Goal: Check status: Check status

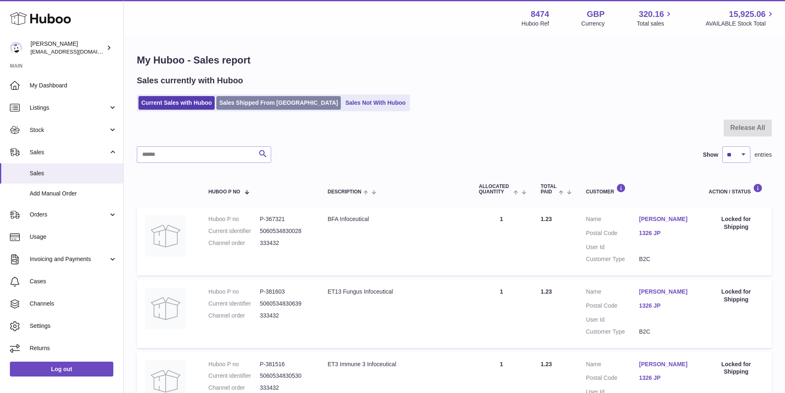
click at [254, 103] on link "Sales Shipped From [GEOGRAPHIC_DATA]" at bounding box center [278, 103] width 124 height 14
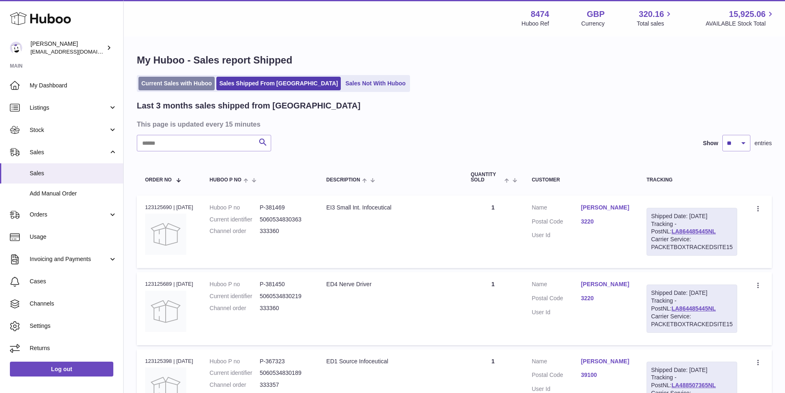
click at [155, 80] on link "Current Sales with Huboo" at bounding box center [176, 84] width 76 height 14
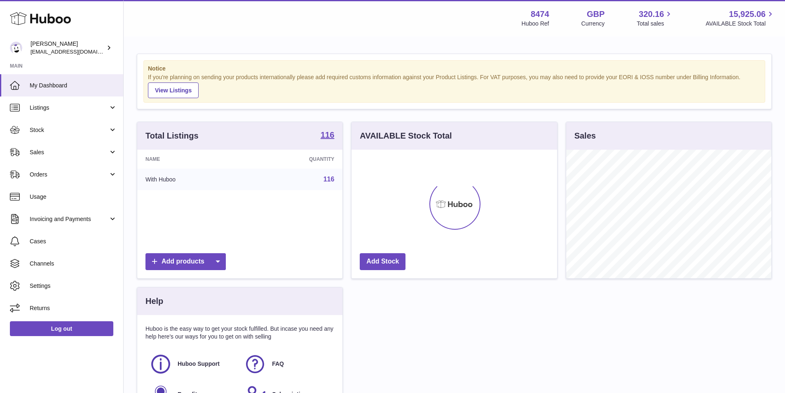
scroll to position [129, 206]
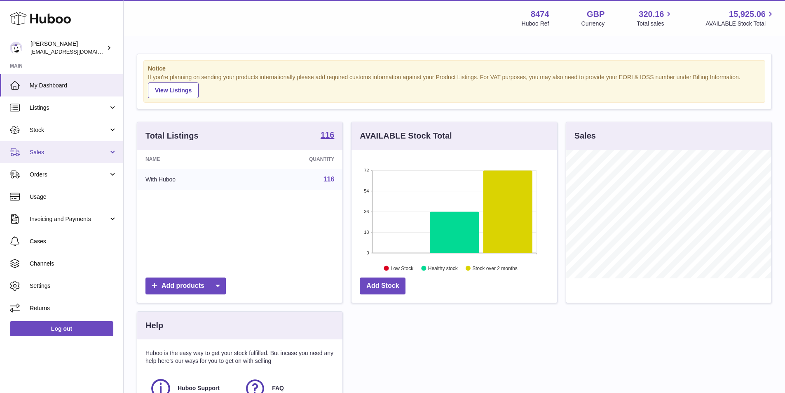
click at [58, 152] on span "Sales" at bounding box center [69, 152] width 79 height 8
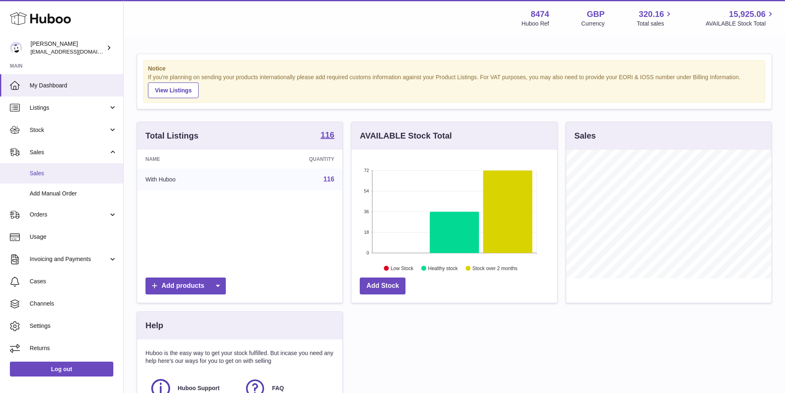
click at [61, 166] on link "Sales" at bounding box center [61, 173] width 123 height 20
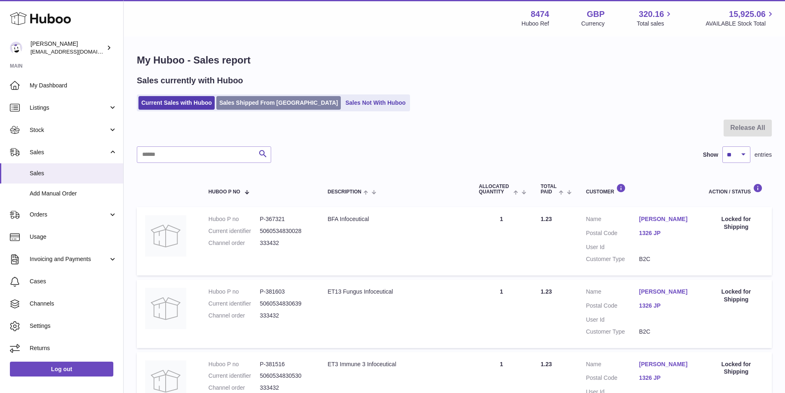
click at [246, 105] on link "Sales Shipped From [GEOGRAPHIC_DATA]" at bounding box center [278, 103] width 124 height 14
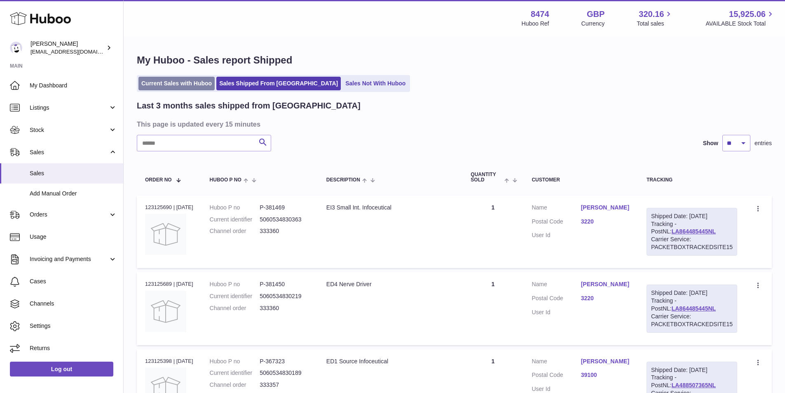
click at [150, 86] on link "Current Sales with Huboo" at bounding box center [176, 84] width 76 height 14
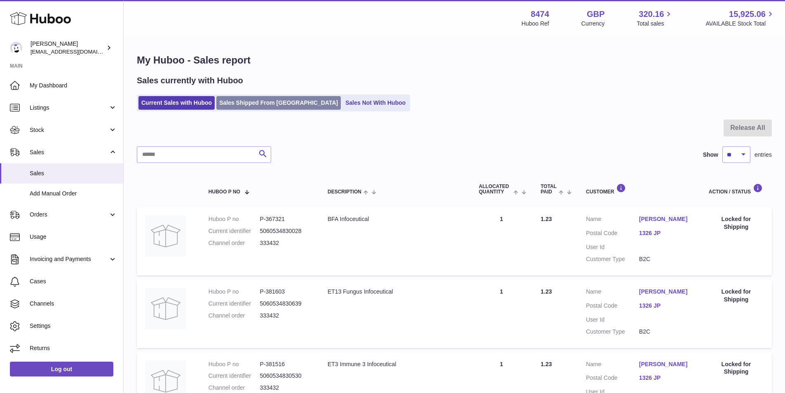
click at [267, 100] on link "Sales Shipped From [GEOGRAPHIC_DATA]" at bounding box center [278, 103] width 124 height 14
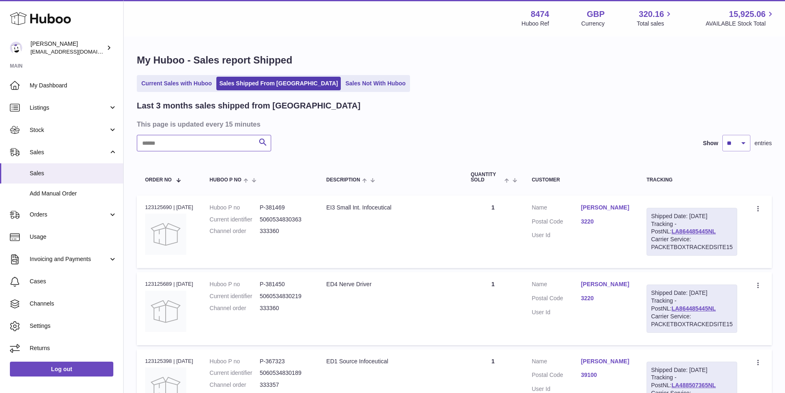
click at [232, 145] on input "text" at bounding box center [204, 143] width 134 height 16
paste input "******"
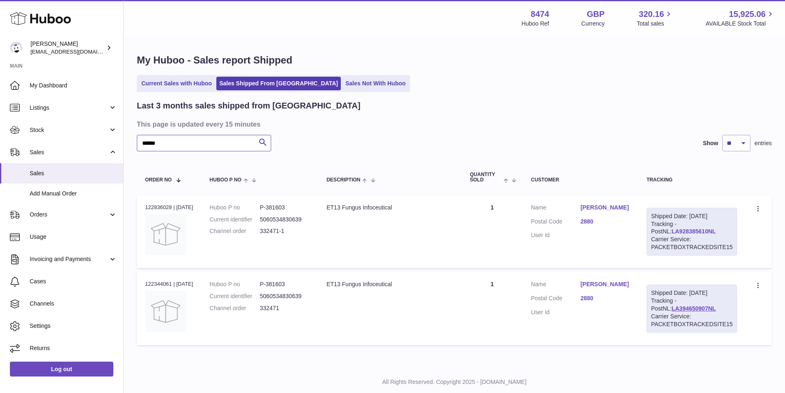
type input "******"
click at [674, 231] on link "LA928385610NL" at bounding box center [694, 231] width 44 height 7
drag, startPoint x: 182, startPoint y: 141, endPoint x: 29, endPoint y: 124, distance: 153.4
click at [29, 124] on div "Huboo Paul Skinner orders@neshealth.com Main My Dashboard Listings Not with Hub…" at bounding box center [392, 207] width 785 height 414
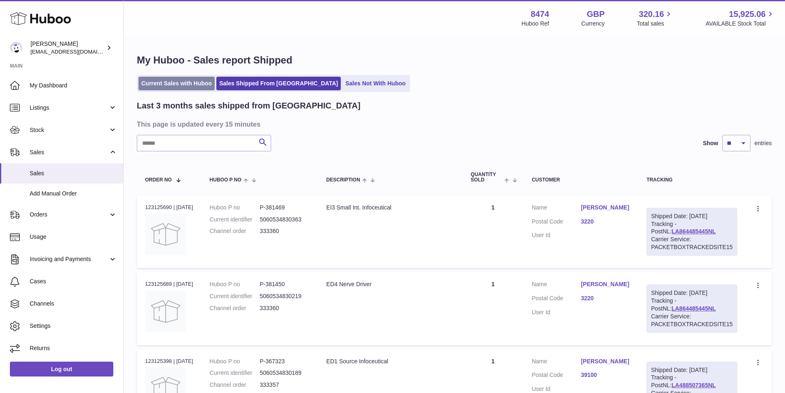
click at [159, 86] on link "Current Sales with Huboo" at bounding box center [176, 84] width 76 height 14
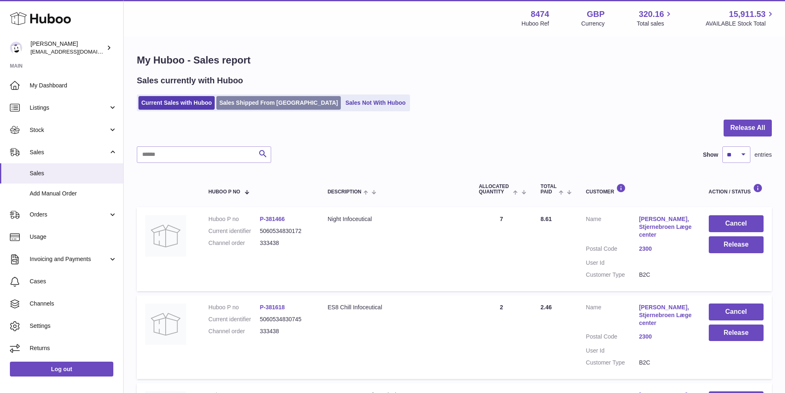
click at [274, 99] on link "Sales Shipped From [GEOGRAPHIC_DATA]" at bounding box center [278, 103] width 124 height 14
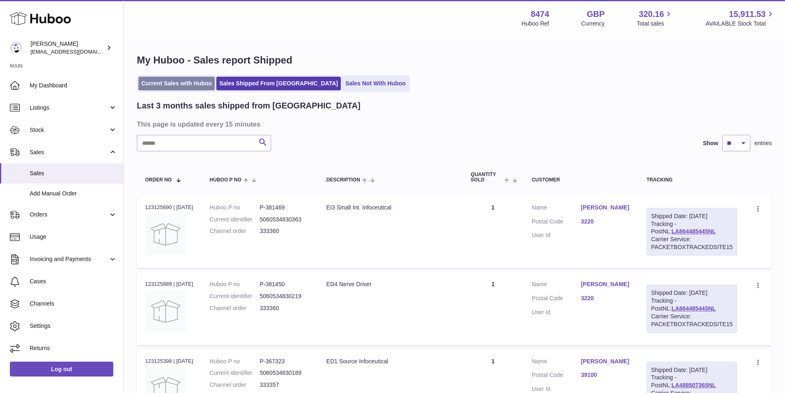
click at [189, 80] on link "Current Sales with Huboo" at bounding box center [176, 84] width 76 height 14
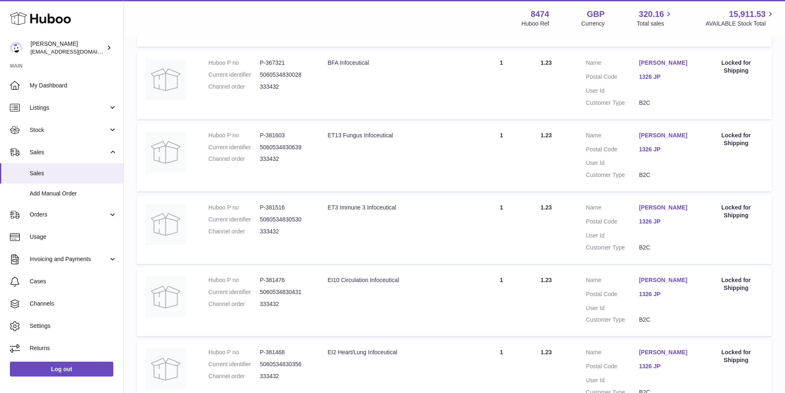
scroll to position [702, 0]
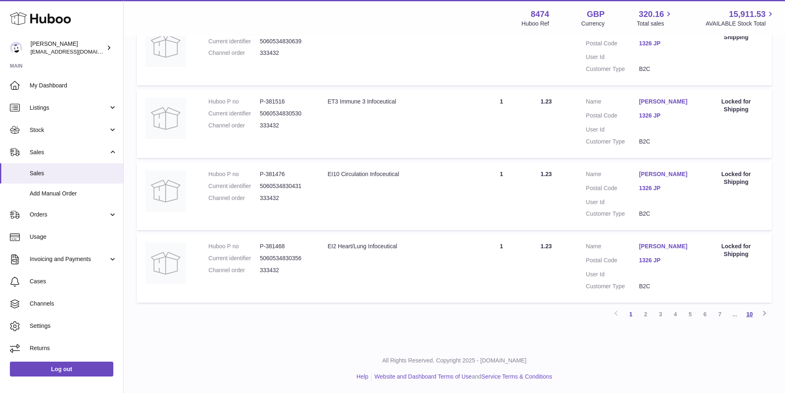
click at [752, 311] on link "10" at bounding box center [749, 314] width 15 height 15
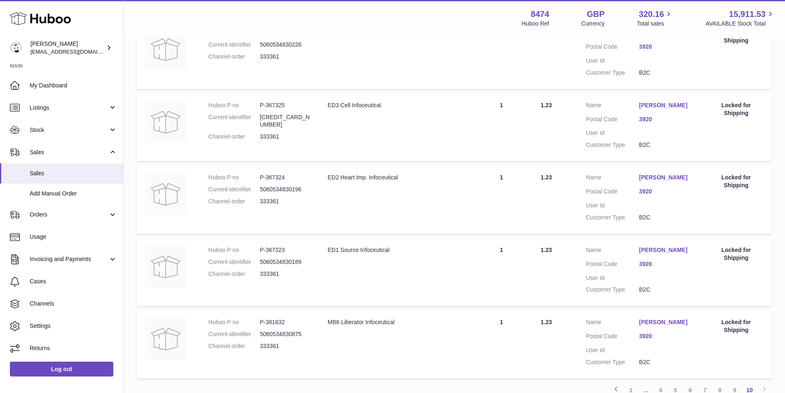
scroll to position [479, 0]
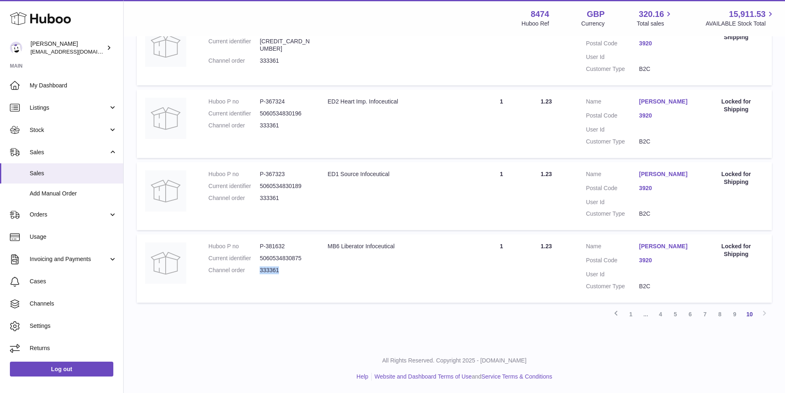
drag, startPoint x: 281, startPoint y: 271, endPoint x: 261, endPoint y: 270, distance: 20.3
click at [261, 270] on dd "333361" at bounding box center [286, 270] width 52 height 8
copy dd "333361"
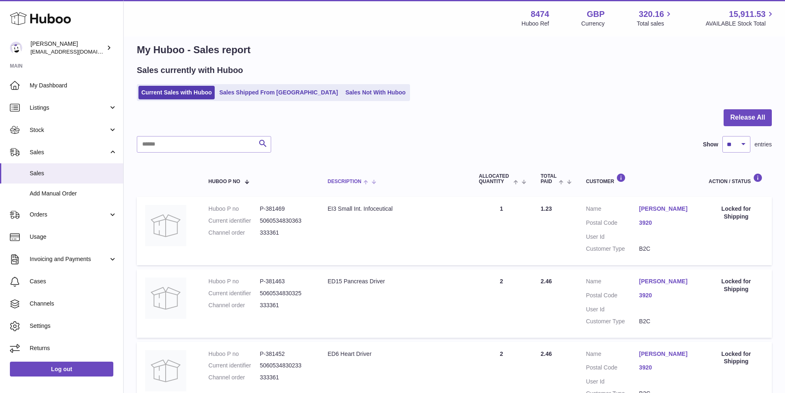
scroll to position [0, 0]
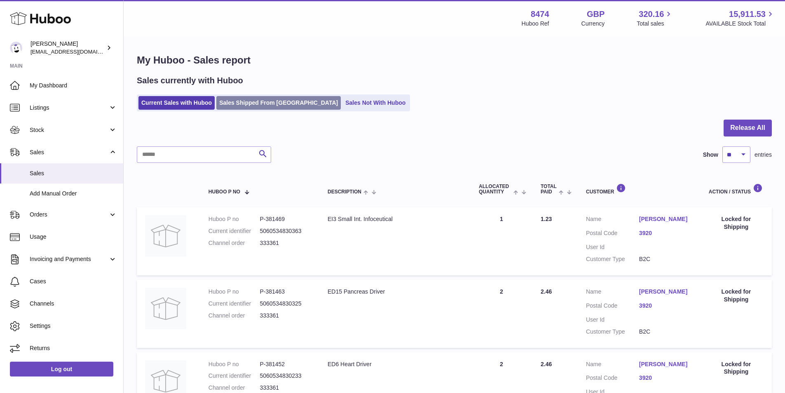
click at [276, 103] on link "Sales Shipped From [GEOGRAPHIC_DATA]" at bounding box center [278, 103] width 124 height 14
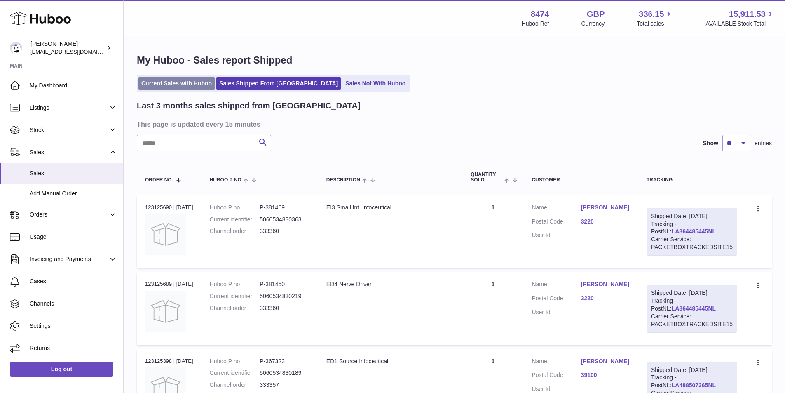
click at [184, 84] on link "Current Sales with Huboo" at bounding box center [176, 84] width 76 height 14
